Goal: Find contact information

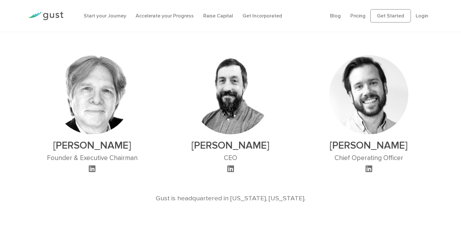
scroll to position [602, 0]
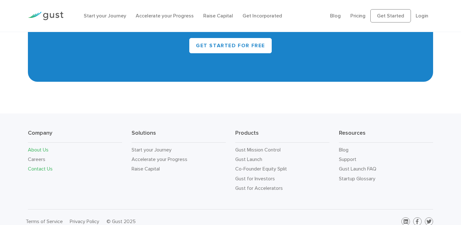
click at [46, 166] on link "Contact Us" at bounding box center [40, 169] width 25 height 6
